Goal: Information Seeking & Learning: Find specific page/section

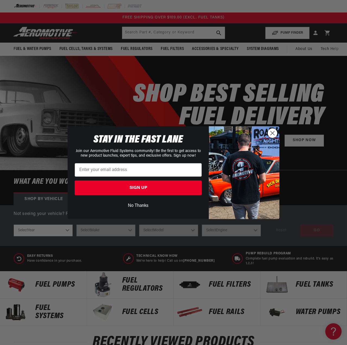
click at [138, 205] on button "No Thanks" at bounding box center [138, 206] width 127 height 10
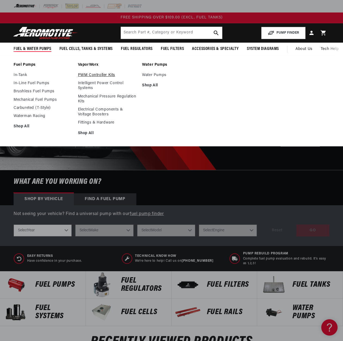
click at [88, 74] on link "PWM Controller Kits" at bounding box center [107, 75] width 59 height 5
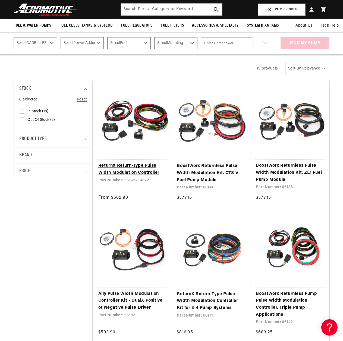
scroll to position [54, 0]
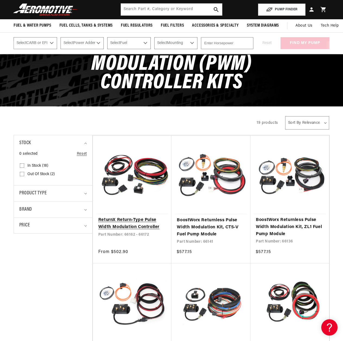
click at [142, 222] on link "ReturnX Return-Type Pulse Width Modulation Controller" at bounding box center [132, 224] width 68 height 14
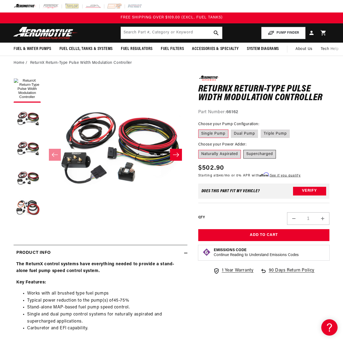
click at [256, 155] on label "Supercharged" at bounding box center [259, 154] width 33 height 9
click at [244, 149] on input "Supercharged" at bounding box center [243, 149] width 0 height 0
radio input "true"
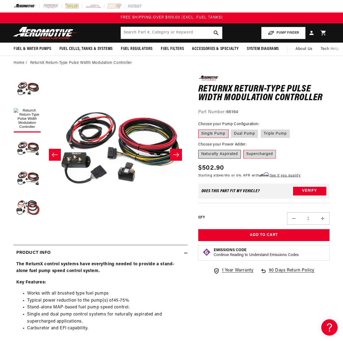
click at [233, 154] on label "Naturally Aspirated" at bounding box center [219, 154] width 43 height 9
click at [200, 149] on input "Naturally Aspirated" at bounding box center [199, 149] width 0 height 0
radio input "true"
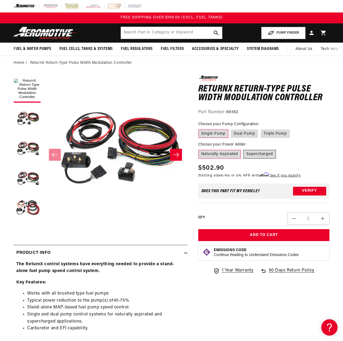
click at [262, 154] on label "Supercharged" at bounding box center [259, 154] width 33 height 9
click at [244, 149] on input "Supercharged" at bounding box center [243, 149] width 0 height 0
radio input "true"
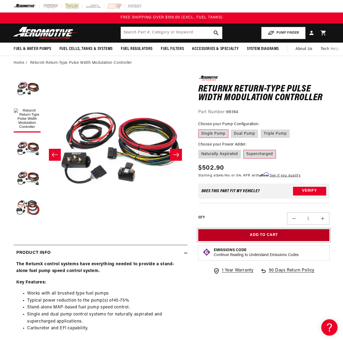
click at [262, 237] on button "Add to Cart" at bounding box center [263, 235] width 131 height 12
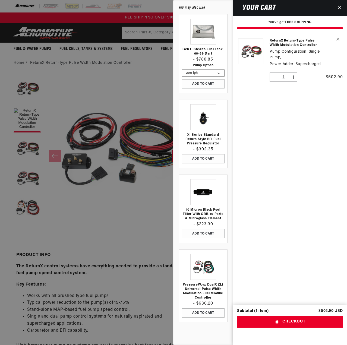
click at [338, 8] on icon "Close" at bounding box center [339, 8] width 4 height 4
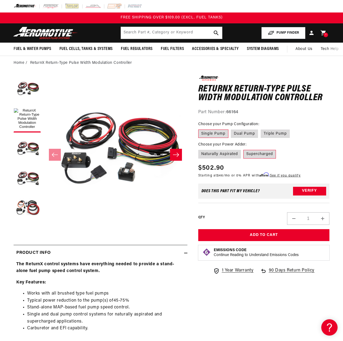
click at [283, 33] on button "PUMP FINDER" at bounding box center [283, 33] width 44 height 12
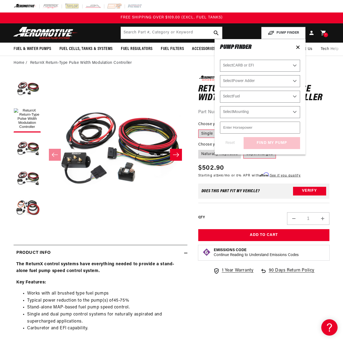
click at [287, 63] on select "Select CARB or EFI Carbureted Fuel Injected" at bounding box center [260, 66] width 80 height 12
select select "Fuel-Injected"
click at [220, 60] on select "Select CARB or EFI Carbureted Fuel Injected" at bounding box center [260, 66] width 80 height 12
select select "Fuel-Injected"
click at [282, 82] on select "Select Power Adder No - Naturally Aspirated Yes - Forced Induction" at bounding box center [260, 81] width 80 height 12
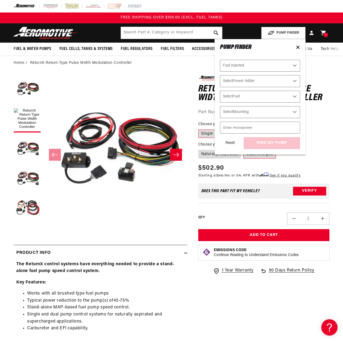
select select "Yes-Forced-Induction"
click at [220, 75] on select "Select Power Adder No - Naturally Aspirated Yes - Forced Induction" at bounding box center [260, 81] width 80 height 12
select select "Yes-Forced-Induction"
click at [277, 95] on select "Select Fuel E85 Gas" at bounding box center [260, 97] width 80 height 12
select select "E85"
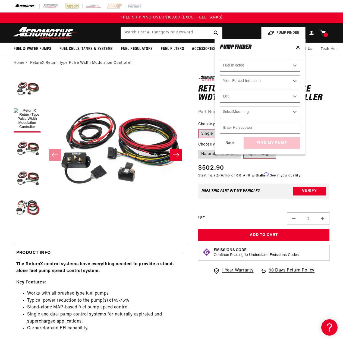
click at [220, 91] on select "Select Fuel E85 Gas" at bounding box center [260, 97] width 80 height 12
select select "E85"
click at [278, 112] on select "Select Mounting External In-Tank" at bounding box center [260, 112] width 80 height 12
select select "In-Tank"
click at [220, 106] on select "Select Mounting External In-Tank" at bounding box center [260, 112] width 80 height 12
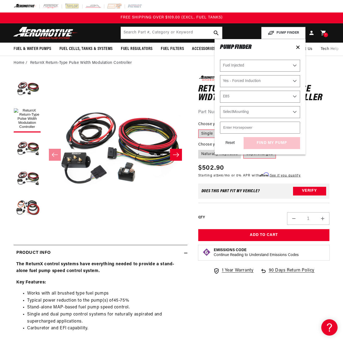
select select "In-Tank"
click at [280, 126] on input "number" at bounding box center [260, 128] width 80 height 12
click at [294, 127] on input "1" at bounding box center [260, 128] width 80 height 12
click at [294, 127] on input "39" at bounding box center [260, 128] width 80 height 12
drag, startPoint x: 290, startPoint y: 127, endPoint x: 215, endPoint y: 125, distance: 74.1
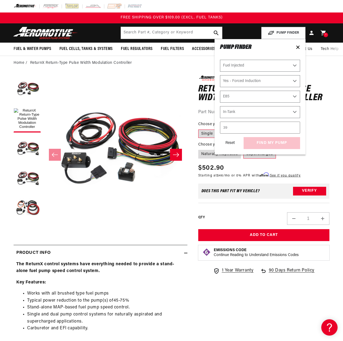
click at [215, 125] on div "PUMP FINDER Select CARB or EFI Carbureted Fuel Injected Select Power Adder No -…" at bounding box center [259, 96] width 91 height 115
click at [229, 127] on input "39" at bounding box center [260, 128] width 80 height 12
click at [228, 127] on input "39" at bounding box center [260, 128] width 80 height 12
click at [294, 125] on input "39" at bounding box center [260, 128] width 80 height 12
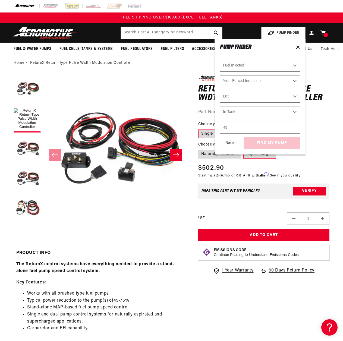
click at [294, 126] on input "45" at bounding box center [260, 128] width 80 height 12
click at [294, 126] on input "642" at bounding box center [260, 128] width 80 height 12
click at [294, 126] on input "647" at bounding box center [260, 128] width 80 height 12
click at [294, 126] on input "648" at bounding box center [260, 128] width 80 height 12
click at [294, 126] on input "649" at bounding box center [260, 128] width 80 height 12
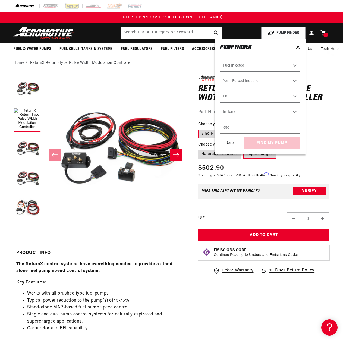
type input "650"
click at [294, 126] on input "650" at bounding box center [260, 128] width 80 height 12
click at [292, 145] on div "Reset find my pump" at bounding box center [260, 143] width 80 height 12
click at [280, 145] on button "find my pump" at bounding box center [271, 143] width 56 height 12
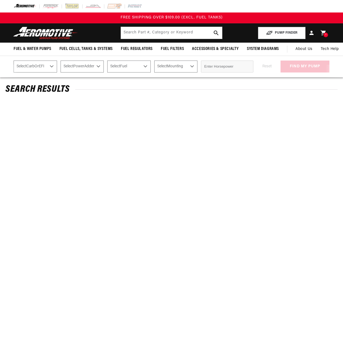
select select "Fuel-Injected"
select select "Yes-Forced-Induction"
select select "E85"
select select "In-Tank"
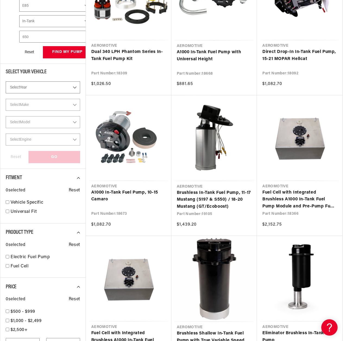
scroll to position [190, 0]
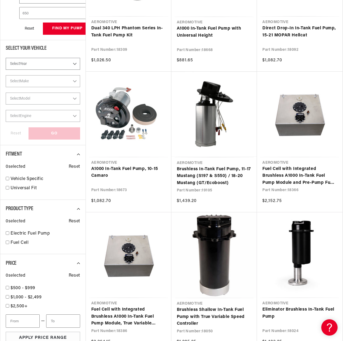
click at [74, 64] on select "Select Year 2023 2022 2021 2020 2019 2018 2017 2016 2015 2014 2013 2012 2011 20…" at bounding box center [43, 64] width 74 height 12
select select "1988"
click at [6, 58] on select "Select Year 2023 2022 2021 2020 2019 2018 2017 2016 2015 2014 2013 2012 2011 20…" at bounding box center [43, 64] width 74 height 12
select select "Year"
select select "CarbOrEFI"
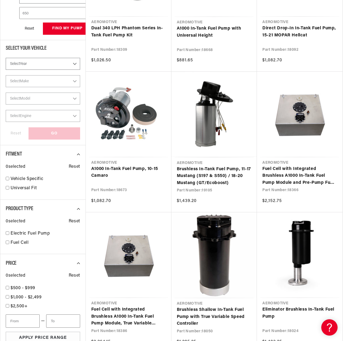
select select "PowerAdder"
select select "Fuel"
select select "Mounting"
select select "1988"
select select "Fuel-Injected"
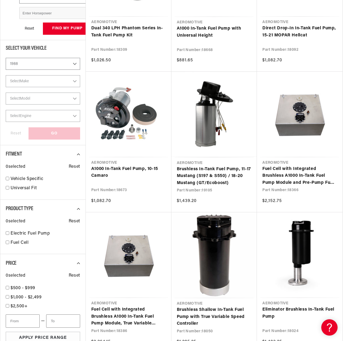
select select "Yes-Forced-Induction"
select select "E85"
select select "In-Tank"
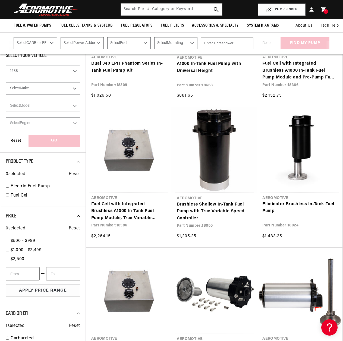
scroll to position [102, 0]
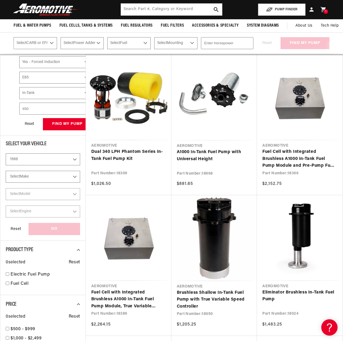
click at [58, 175] on select "Select Make Chevrolet Ford GMC Mazda Mitsubishi Nissan Oldsmobile Pontiac Toyota" at bounding box center [43, 177] width 74 height 12
select select "Ford"
click at [6, 171] on select "Select Make Chevrolet Ford GMC Mazda Mitsubishi Nissan Oldsmobile Pontiac Toyota" at bounding box center [43, 177] width 74 height 12
select select "Make"
select select "CarbOrEFI"
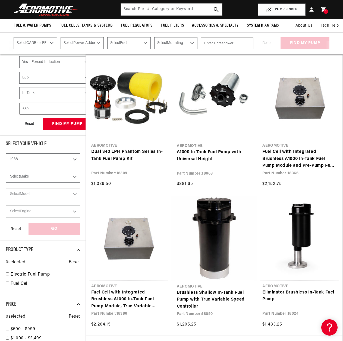
select select "PowerAdder"
select select "Fuel"
select select "Mounting"
select select "Ford"
select select "Fuel-Injected"
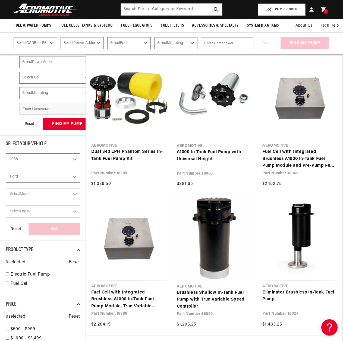
select select "Yes-Forced-Induction"
select select "E85"
select select "In-Tank"
click at [58, 193] on select "Select Model Mustang" at bounding box center [43, 194] width 74 height 12
select select "Mustang"
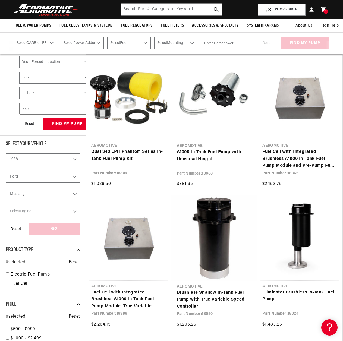
click at [6, 188] on select "Select Model Mustang" at bounding box center [43, 194] width 74 height 12
select select "Model"
select select "Fuel-Injected"
select select "Yes-Forced-Induction"
select select "E85"
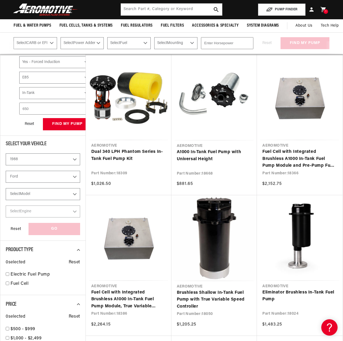
select select "In-Tank"
select select "Mustang"
click at [57, 214] on select "Select Engine 2.3L 5.0L" at bounding box center [43, 211] width 74 height 12
select select "5.0L"
click at [6, 205] on select "Select Engine 2.3L 5.0L" at bounding box center [43, 211] width 74 height 12
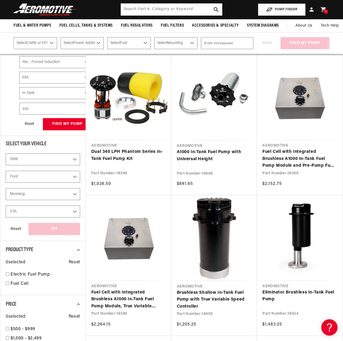
select select "Engine"
select select "CarbOrEFI"
select select "PowerAdder"
select select "Fuel"
select select "Mounting"
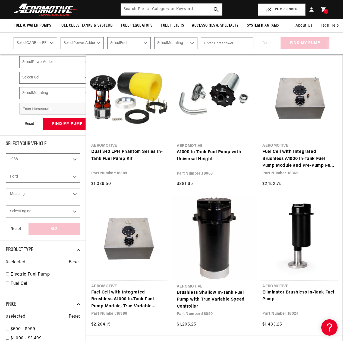
select select "5.0L"
select select "CarbOrEFI"
select select "PowerAdder"
select select "Fuel"
select select "Mounting"
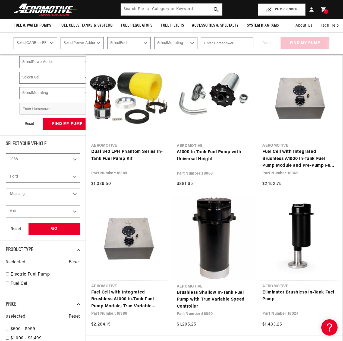
select select "Fuel-Injected"
select select "Yes-Forced-Induction"
select select "E85"
select select "In-Tank"
click at [56, 231] on div "GO" at bounding box center [54, 229] width 52 height 12
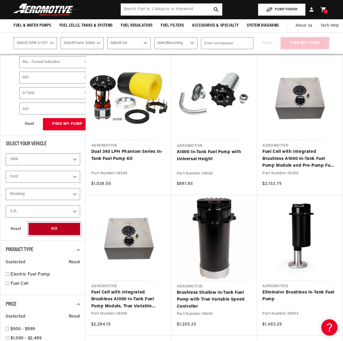
select select "CarbOrEFI"
select select "PowerAdder"
select select "Fuel"
select select "Mounting"
select select "Fuel-Injected"
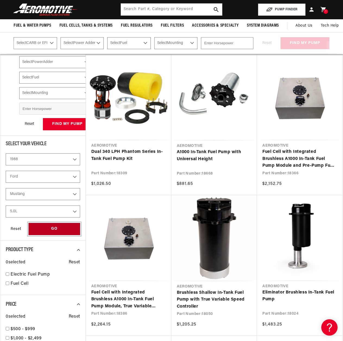
select select "Yes-Forced-Induction"
select select "E85"
select select "In-Tank"
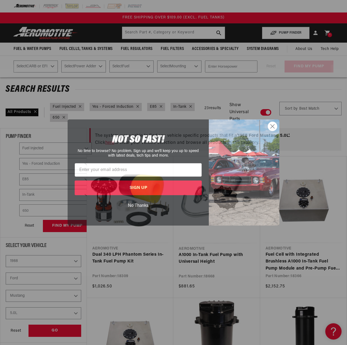
click at [271, 125] on circle "Close dialog" at bounding box center [272, 126] width 9 height 9
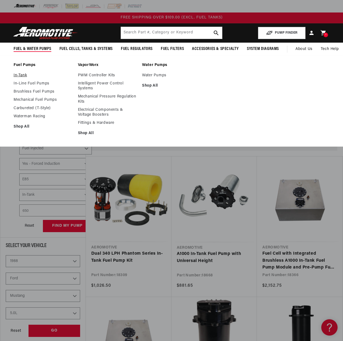
click at [17, 74] on link "In-Tank" at bounding box center [43, 75] width 59 height 5
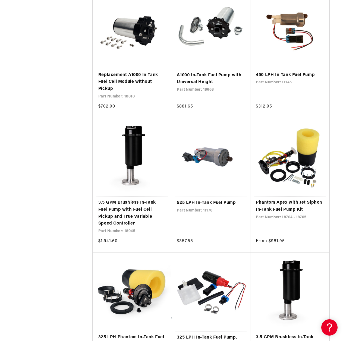
scroll to position [814, 0]
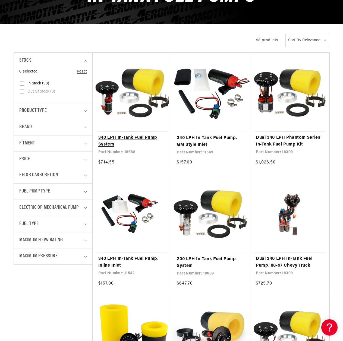
scroll to position [109, 0]
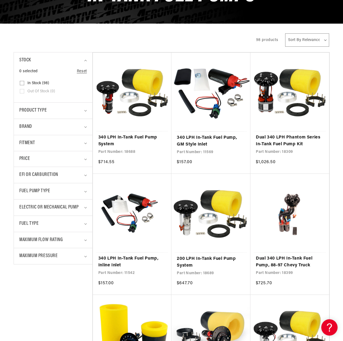
click at [87, 145] on details "Fitment 0 selected Reset Fitment Universal (60) Universal (60 products) Univers…" at bounding box center [53, 143] width 78 height 16
click at [83, 144] on summary "Fitment" at bounding box center [53, 143] width 68 height 16
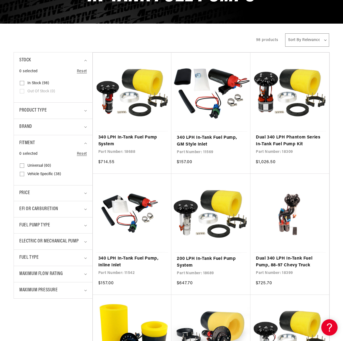
click at [35, 173] on span "Vehicle Specific (38)" at bounding box center [44, 174] width 34 height 5
click at [24, 173] on input "Vehicle Specific (38) Vehicle Specific (38 products)" at bounding box center [22, 175] width 4 height 4
checkbox input "true"
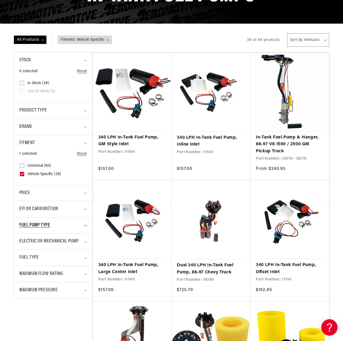
click at [83, 225] on summary "Fuel Pump Type" at bounding box center [53, 225] width 68 height 16
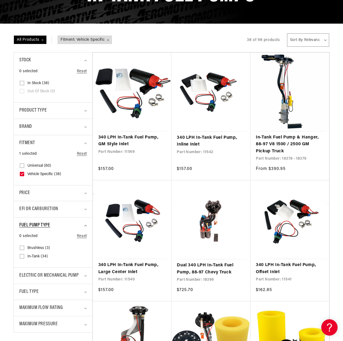
click at [83, 225] on summary "Fuel Pump Type" at bounding box center [53, 225] width 68 height 16
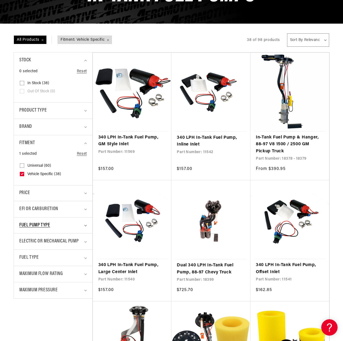
click at [83, 225] on summary "Fuel Pump Type" at bounding box center [53, 225] width 68 height 16
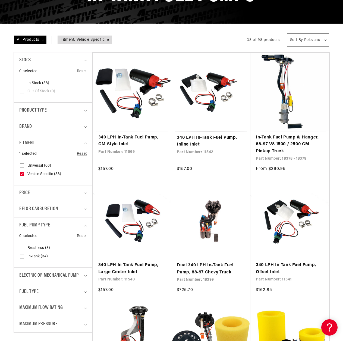
click at [22, 256] on input "In-Tank (34) In-Tank (34 products)" at bounding box center [22, 257] width 4 height 4
checkbox input "true"
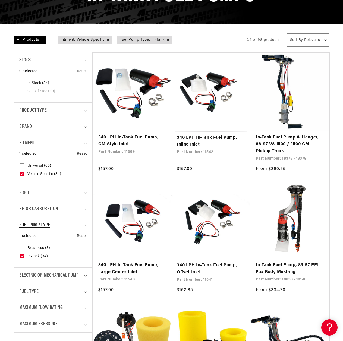
click at [85, 225] on icon "Fuel Pump Type (1 selected)" at bounding box center [85, 226] width 3 height 2
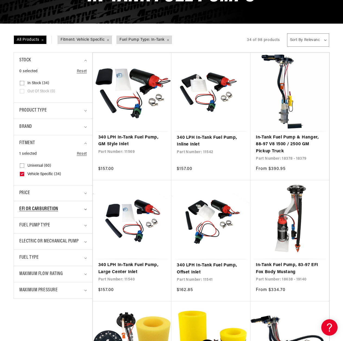
click at [85, 208] on summary "EFI or Carburetion" at bounding box center [53, 209] width 68 height 16
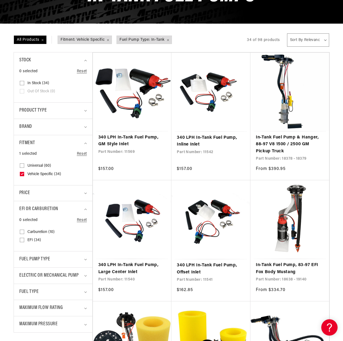
click at [38, 240] on span "EFI (34)" at bounding box center [34, 240] width 14 height 5
click at [24, 240] on input "EFI (34) EFI (34 products)" at bounding box center [22, 241] width 4 height 4
checkbox input "true"
click at [85, 209] on icon "EFI or Carburetion (1 selected)" at bounding box center [85, 209] width 3 height 2
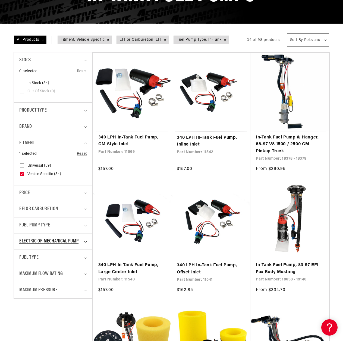
click at [84, 241] on icon "Electric or Mechanical Pump (0 selected)" at bounding box center [85, 242] width 3 height 2
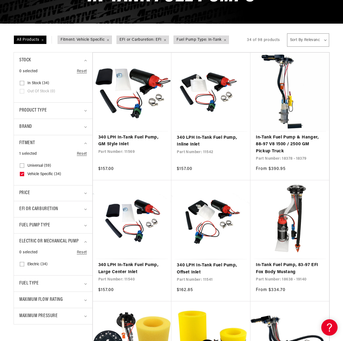
click at [28, 265] on span "Electric (34)" at bounding box center [37, 264] width 20 height 5
click at [24, 265] on input "Electric (34) Electric (34 products)" at bounding box center [22, 265] width 4 height 4
checkbox input "true"
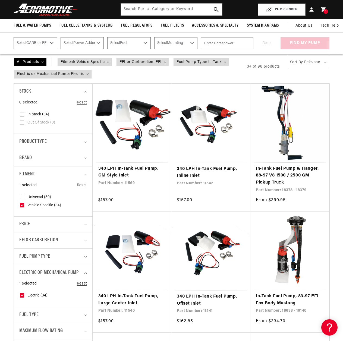
scroll to position [81, 0]
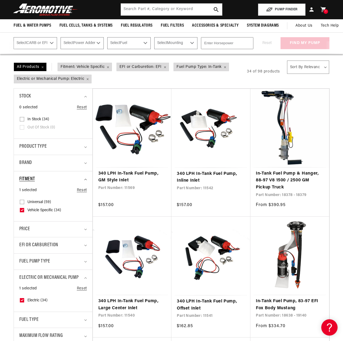
click at [85, 179] on icon "Fitment (1 selected)" at bounding box center [85, 180] width 3 height 2
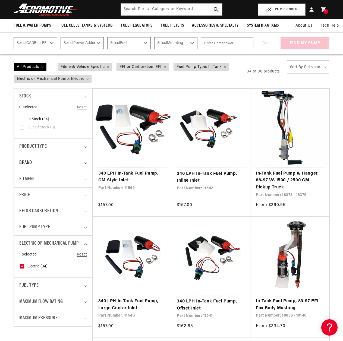
click at [85, 163] on icon "Brand (0 selected)" at bounding box center [85, 163] width 3 height 2
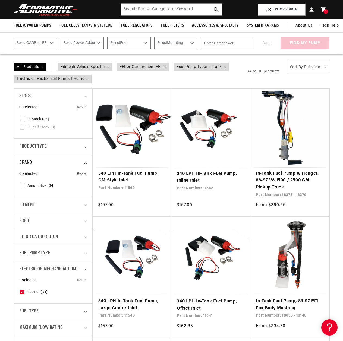
click at [85, 163] on icon "Brand (0 selected)" at bounding box center [85, 163] width 3 height 2
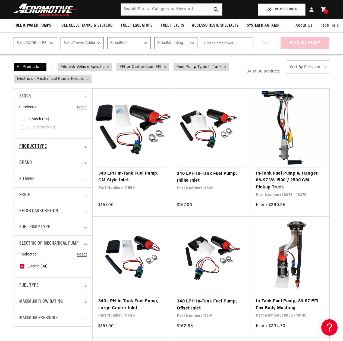
click at [85, 146] on icon "Product type (0 selected)" at bounding box center [85, 147] width 3 height 2
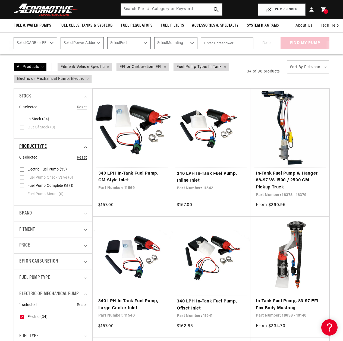
click at [85, 146] on icon "Product type (0 selected)" at bounding box center [85, 147] width 3 height 2
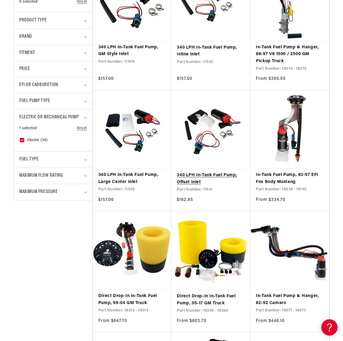
scroll to position [217, 0]
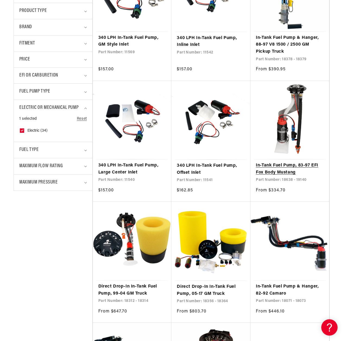
click at [287, 162] on link "In-Tank Fuel Pump, 83-97 EFI Fox Body Mustang" at bounding box center [290, 169] width 68 height 14
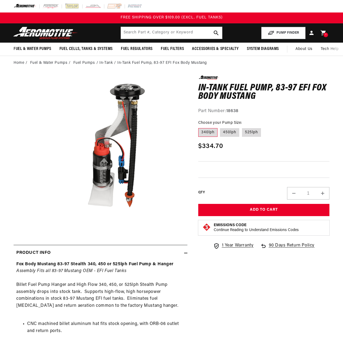
click at [233, 133] on label "450lph" at bounding box center [229, 132] width 19 height 9
click at [220, 127] on input "450lph" at bounding box center [220, 127] width 0 height 0
radio input "true"
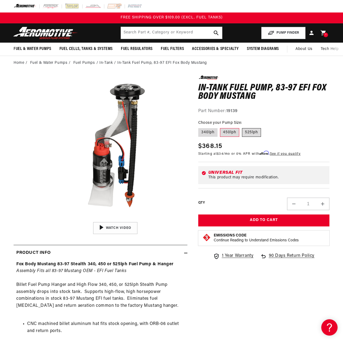
click at [250, 132] on label "525lph" at bounding box center [251, 132] width 19 height 9
click at [242, 127] on input "525lph" at bounding box center [242, 127] width 0 height 0
radio input "true"
click at [208, 134] on label "340lph" at bounding box center [207, 132] width 19 height 9
click at [200, 127] on input "340lph" at bounding box center [199, 127] width 0 height 0
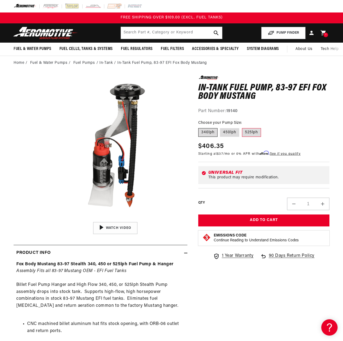
radio input "true"
click at [233, 132] on label "450lph" at bounding box center [229, 132] width 19 height 9
click at [220, 127] on input "450lph" at bounding box center [220, 127] width 0 height 0
radio input "true"
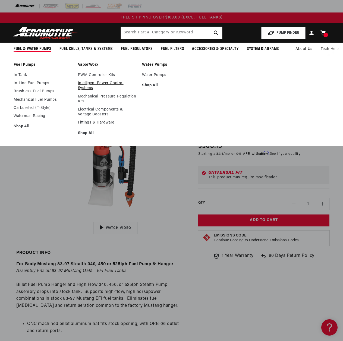
click at [87, 84] on link "Intelligent Power Control Systems" at bounding box center [107, 86] width 59 height 10
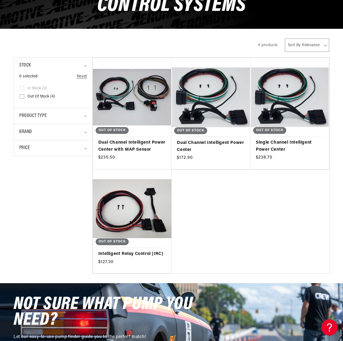
scroll to position [136, 0]
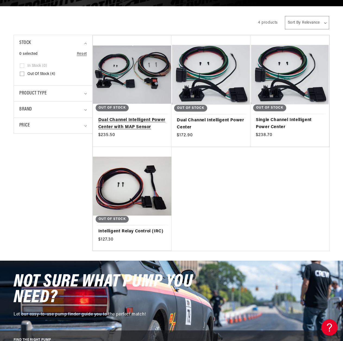
click at [139, 127] on link "Dual Channel Intelligent Power Center with MAP Sensor" at bounding box center [132, 124] width 68 height 14
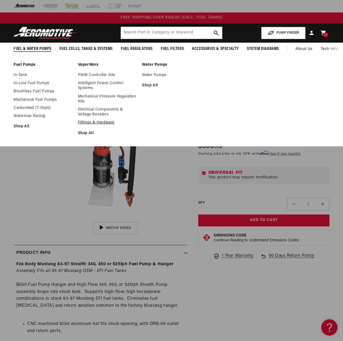
click at [92, 123] on link "Fittings & Hardware" at bounding box center [107, 122] width 59 height 5
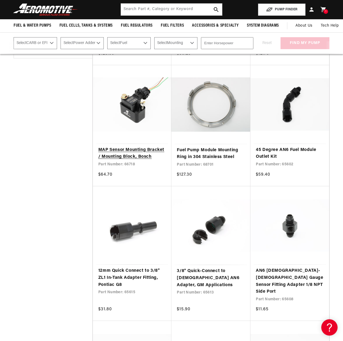
click at [141, 156] on link "MAP Sensor Mounting Bracket / Mounting Block, Bosch" at bounding box center [132, 154] width 68 height 14
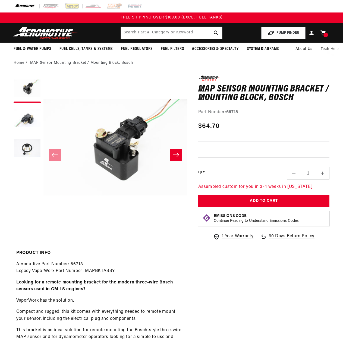
click at [174, 152] on icon "Slide right" at bounding box center [176, 154] width 7 height 5
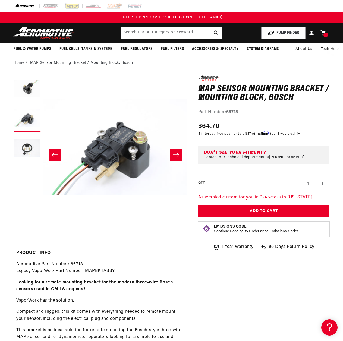
click at [176, 153] on icon "Slide right" at bounding box center [176, 154] width 7 height 5
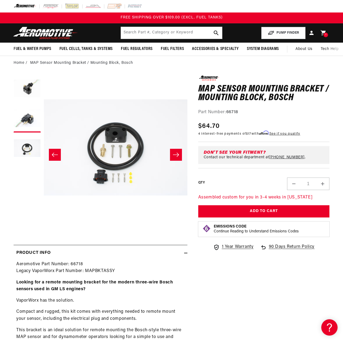
scroll to position [0, 287]
